Goal: Task Accomplishment & Management: Manage account settings

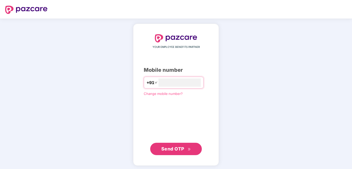
type input "**********"
click at [171, 149] on span "Send OTP" at bounding box center [172, 148] width 23 height 5
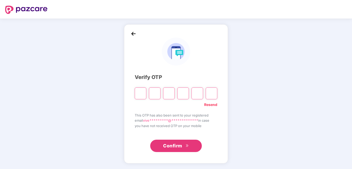
type input "*"
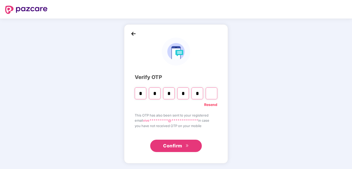
type input "*"
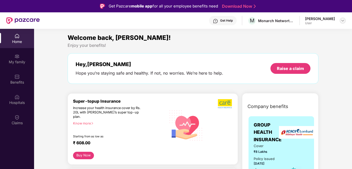
click at [343, 22] on img at bounding box center [342, 21] width 4 height 4
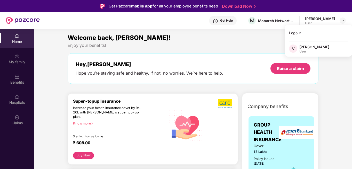
click at [224, 32] on section "Welcome back, [PERSON_NAME]! Enjoy your benefits! Hey, [PERSON_NAME] Hope you’r…" at bounding box center [193, 113] width 318 height 169
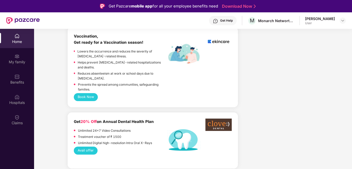
scroll to position [232, 0]
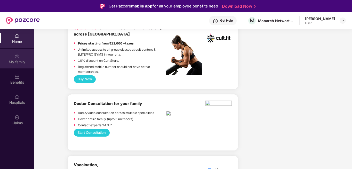
click at [16, 62] on div "My family" at bounding box center [17, 62] width 34 height 5
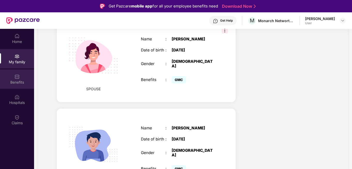
click at [17, 83] on div "Benefits" at bounding box center [17, 82] width 34 height 5
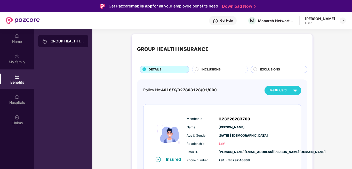
click at [293, 91] on img at bounding box center [294, 90] width 9 height 9
click at [196, 69] on circle at bounding box center [196, 69] width 3 height 3
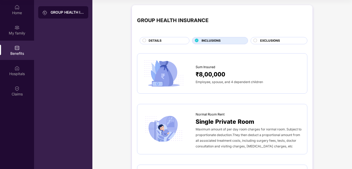
click at [254, 40] on circle at bounding box center [254, 40] width 3 height 3
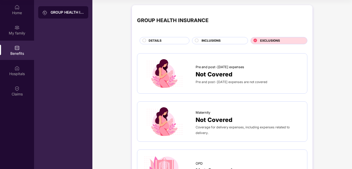
click at [144, 41] on circle at bounding box center [144, 40] width 3 height 3
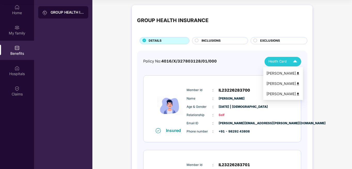
click at [287, 64] on div "Health Card" at bounding box center [283, 61] width 31 height 9
click at [297, 73] on img at bounding box center [298, 74] width 4 height 4
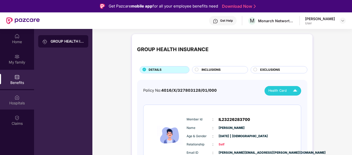
click at [20, 103] on div "Hospitals" at bounding box center [17, 102] width 34 height 5
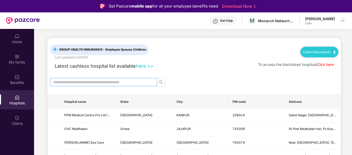
click at [108, 80] on input "text" at bounding box center [101, 82] width 97 height 6
type input "*******"
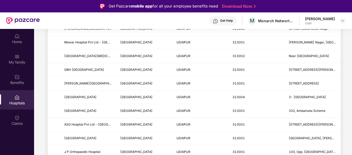
scroll to position [170, 0]
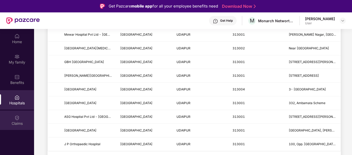
click at [22, 121] on div "Claims" at bounding box center [17, 123] width 34 height 5
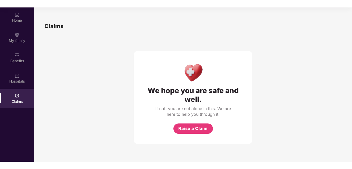
scroll to position [0, 0]
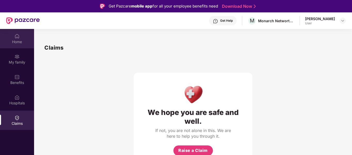
click at [22, 42] on div "Home" at bounding box center [17, 41] width 34 height 5
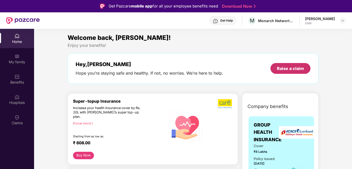
click at [283, 67] on div "Raise a claim" at bounding box center [290, 69] width 27 height 6
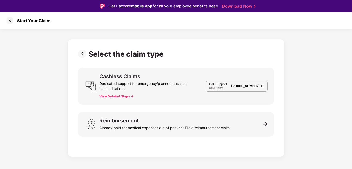
click at [116, 96] on button "View Detailed Steps ->" at bounding box center [116, 97] width 34 height 4
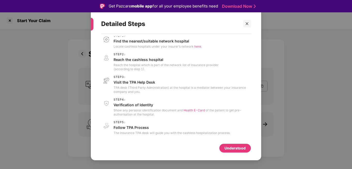
scroll to position [12, 0]
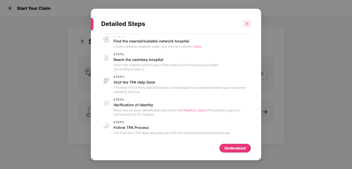
click at [244, 23] on div at bounding box center [247, 24] width 8 height 8
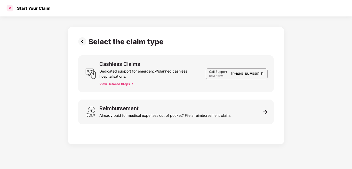
click at [10, 10] on div at bounding box center [10, 8] width 8 height 8
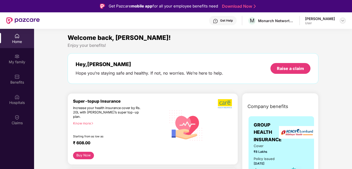
click at [342, 21] on img at bounding box center [342, 21] width 4 height 4
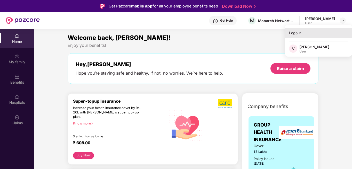
click at [298, 36] on div "Logout" at bounding box center [318, 33] width 67 height 10
